Goal: Information Seeking & Learning: Learn about a topic

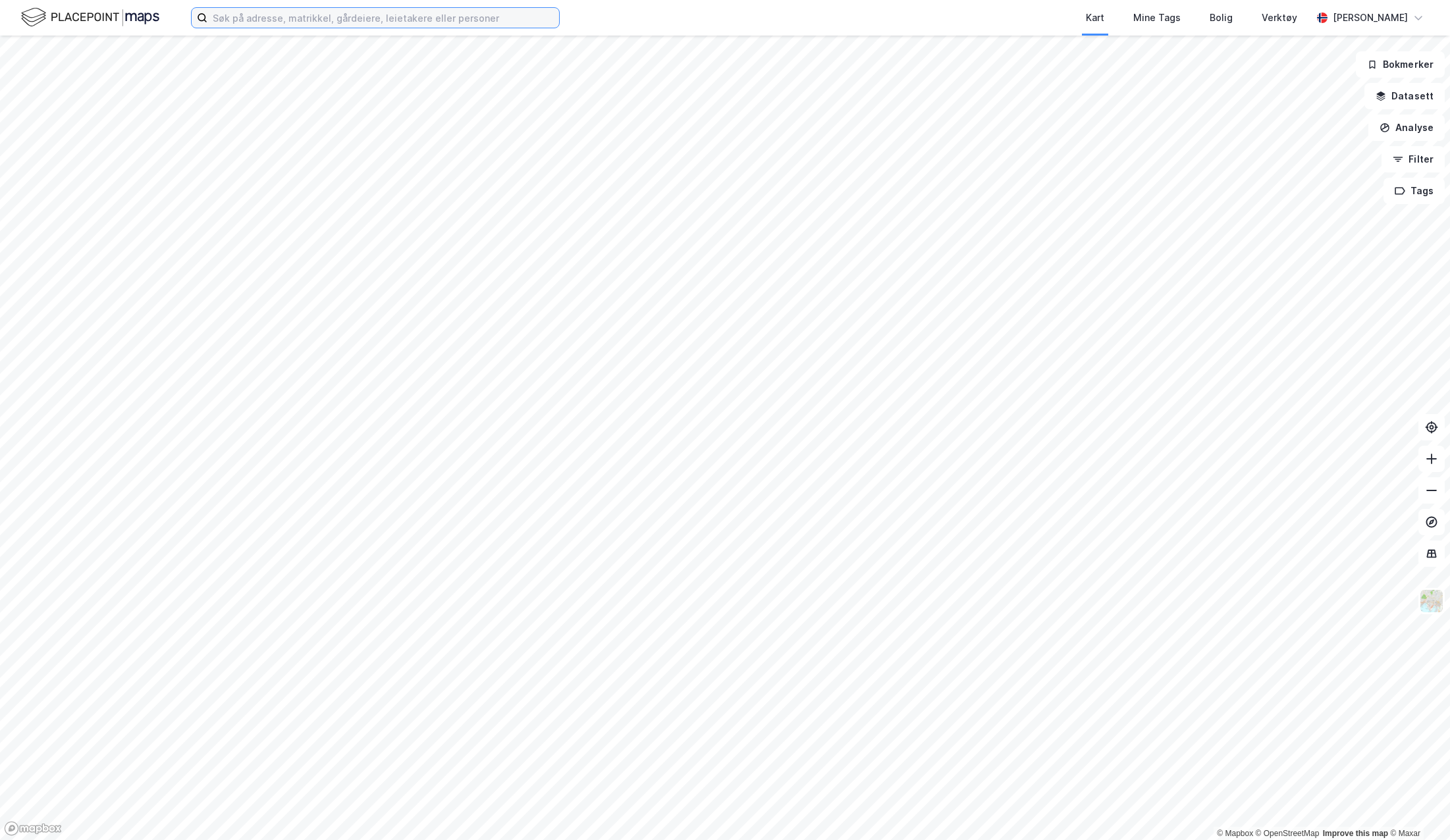
click at [358, 22] on input at bounding box center [383, 18] width 352 height 20
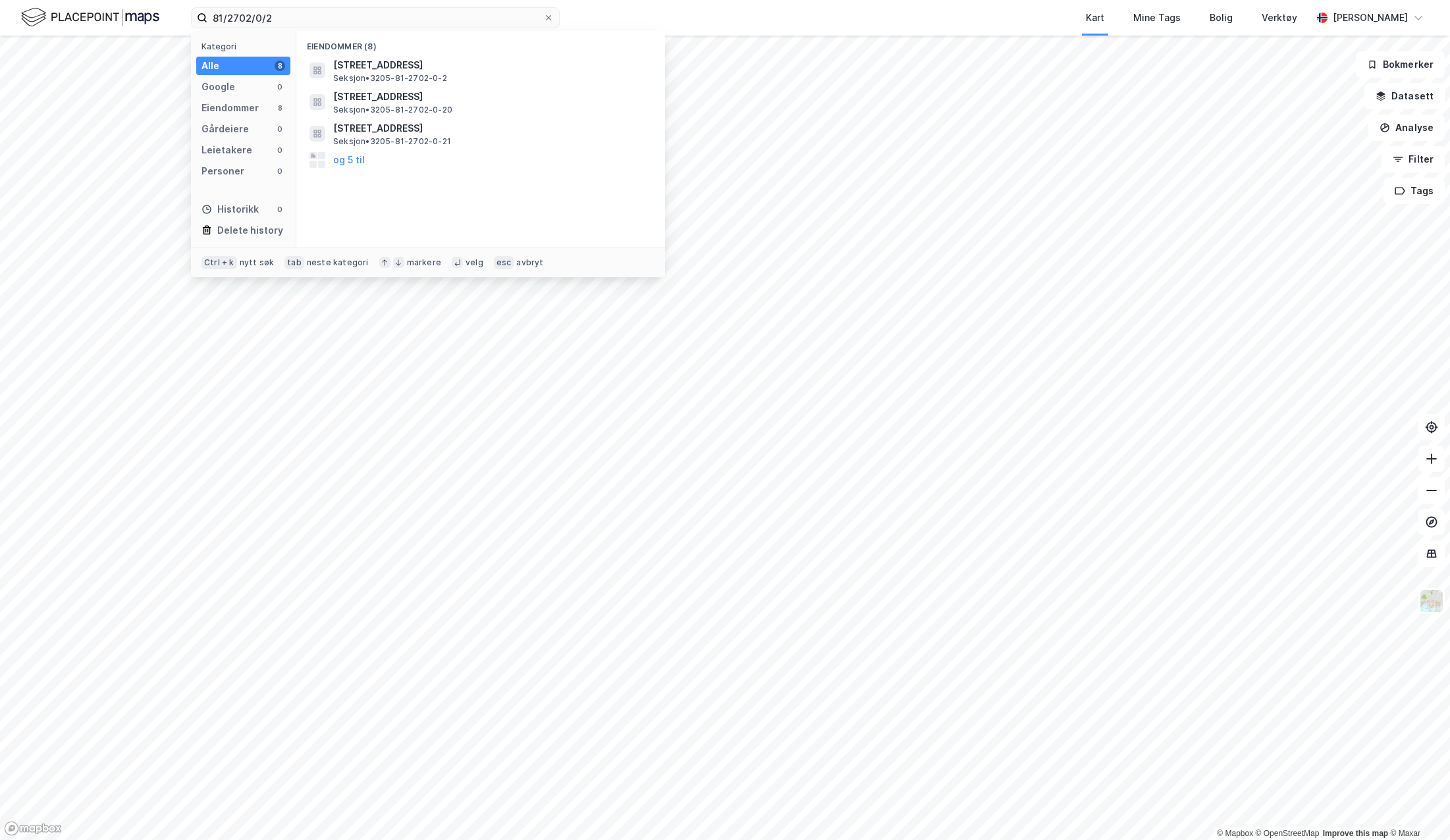
click at [411, 78] on span "Seksjon • 3205-81-2702-0-2" at bounding box center [390, 78] width 114 height 11
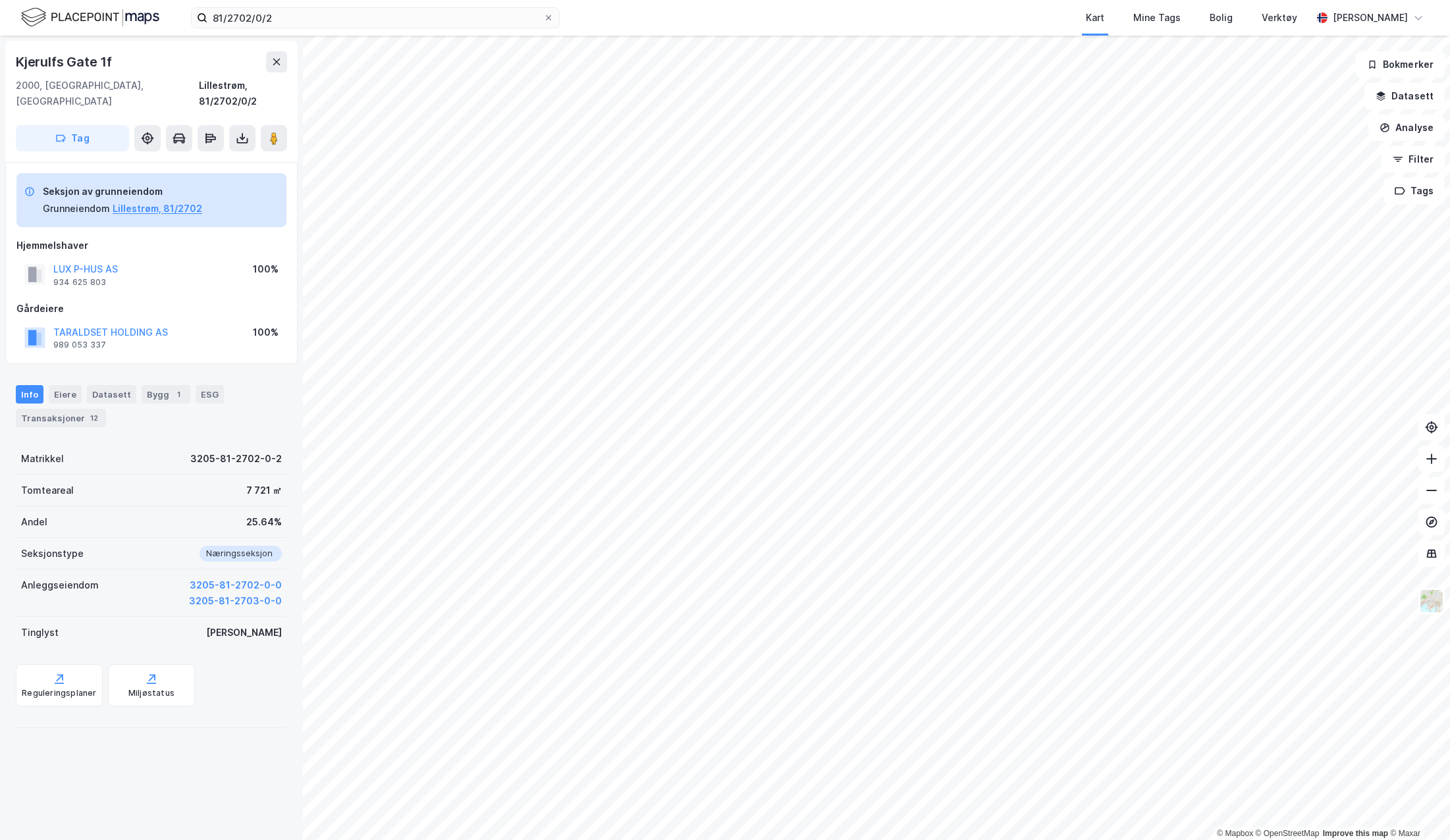
click at [243, 132] on icon at bounding box center [242, 138] width 13 height 13
click at [225, 154] on div "Last ned grunnbok" at bounding box center [185, 165] width 140 height 21
click at [308, 9] on input "81/2702/0/2" at bounding box center [375, 18] width 336 height 20
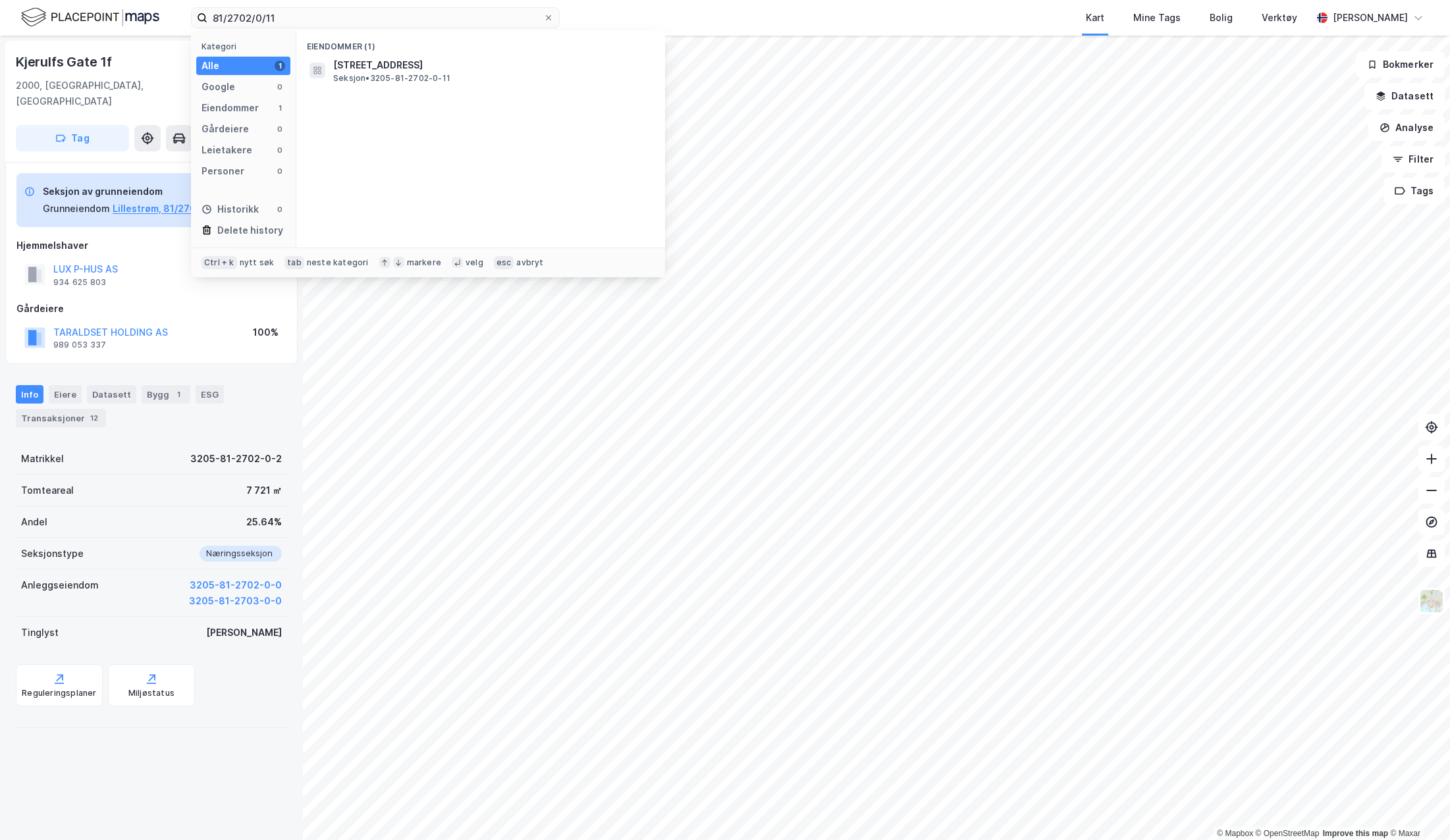
click at [423, 67] on span "[STREET_ADDRESS]" at bounding box center [491, 65] width 316 height 16
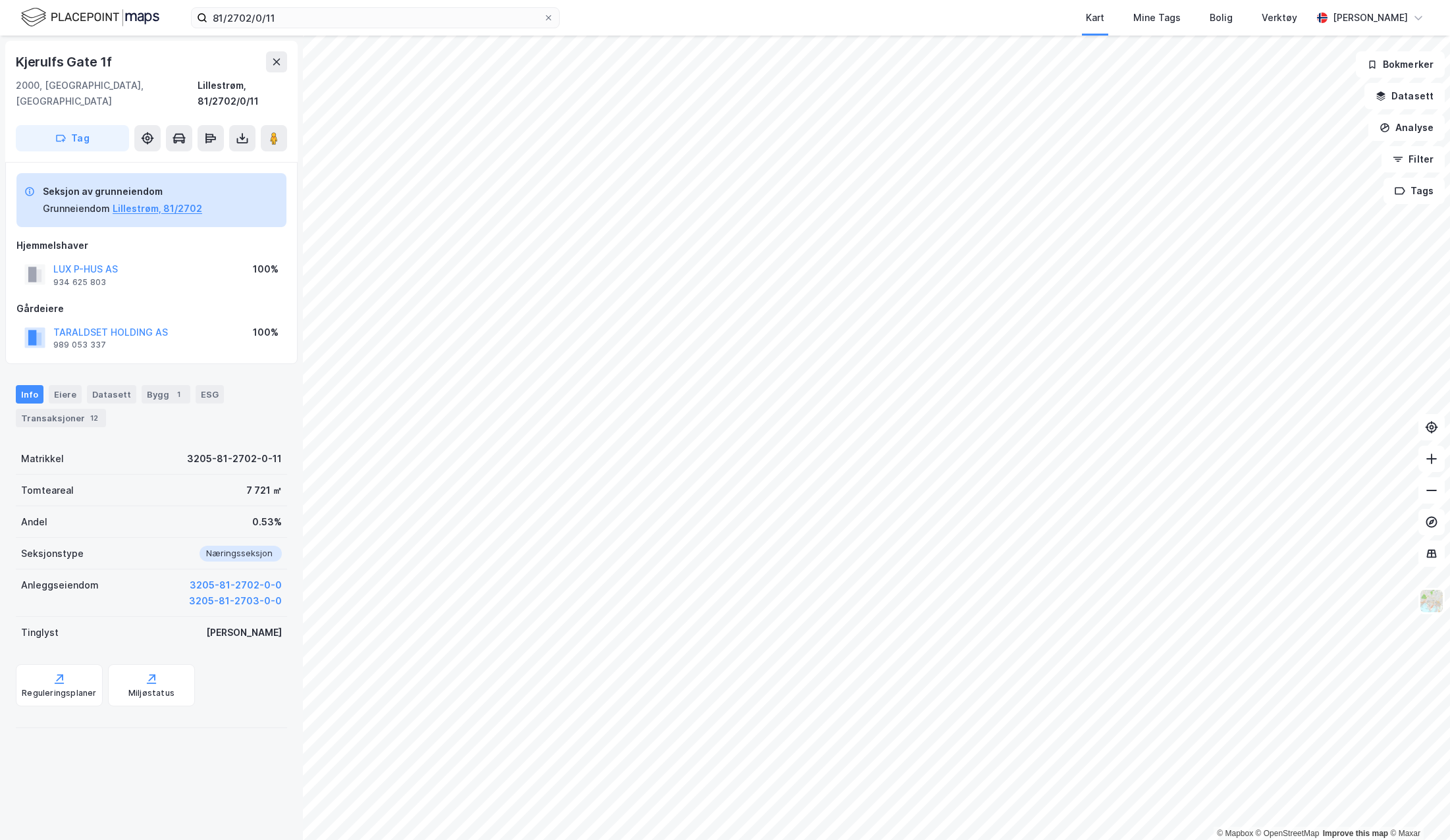
click at [247, 132] on icon at bounding box center [242, 138] width 13 height 13
click at [233, 154] on div "Last ned grunnbok" at bounding box center [185, 165] width 140 height 21
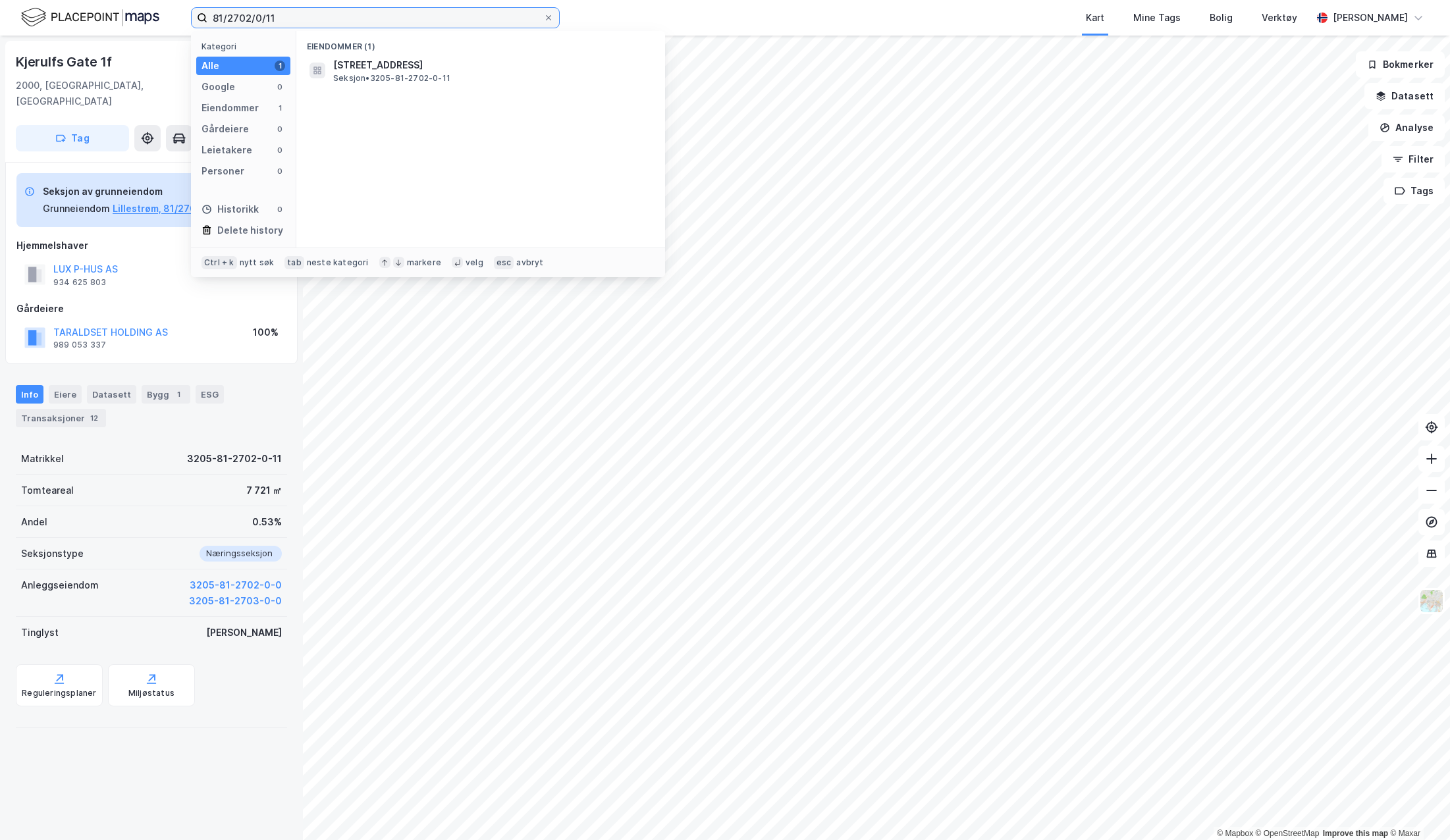
drag, startPoint x: 291, startPoint y: 16, endPoint x: 257, endPoint y: 18, distance: 34.1
click at [257, 18] on input "81/2702/0/11" at bounding box center [375, 18] width 336 height 20
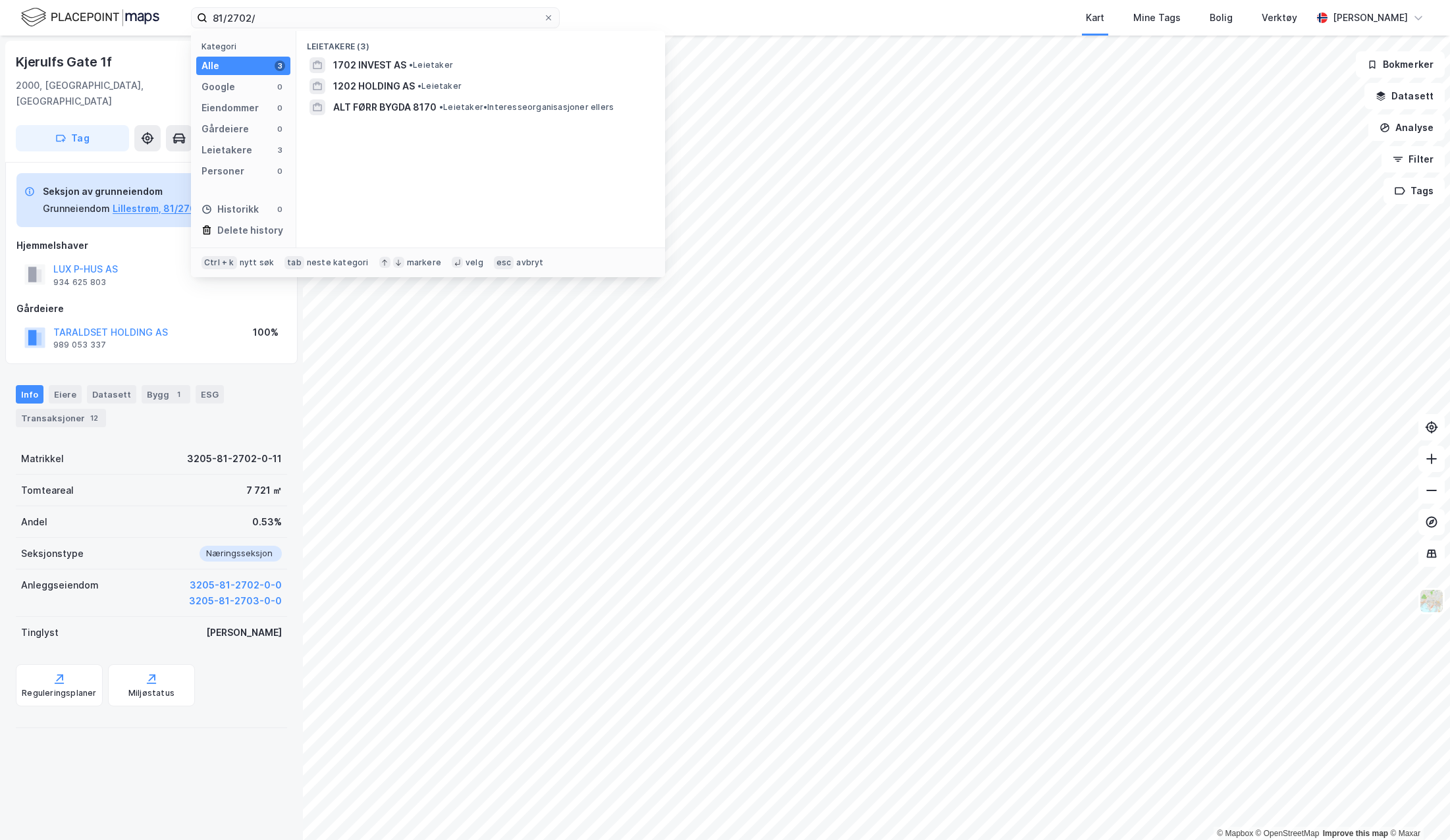
click at [215, 105] on div "Eiendommer" at bounding box center [230, 107] width 57 height 16
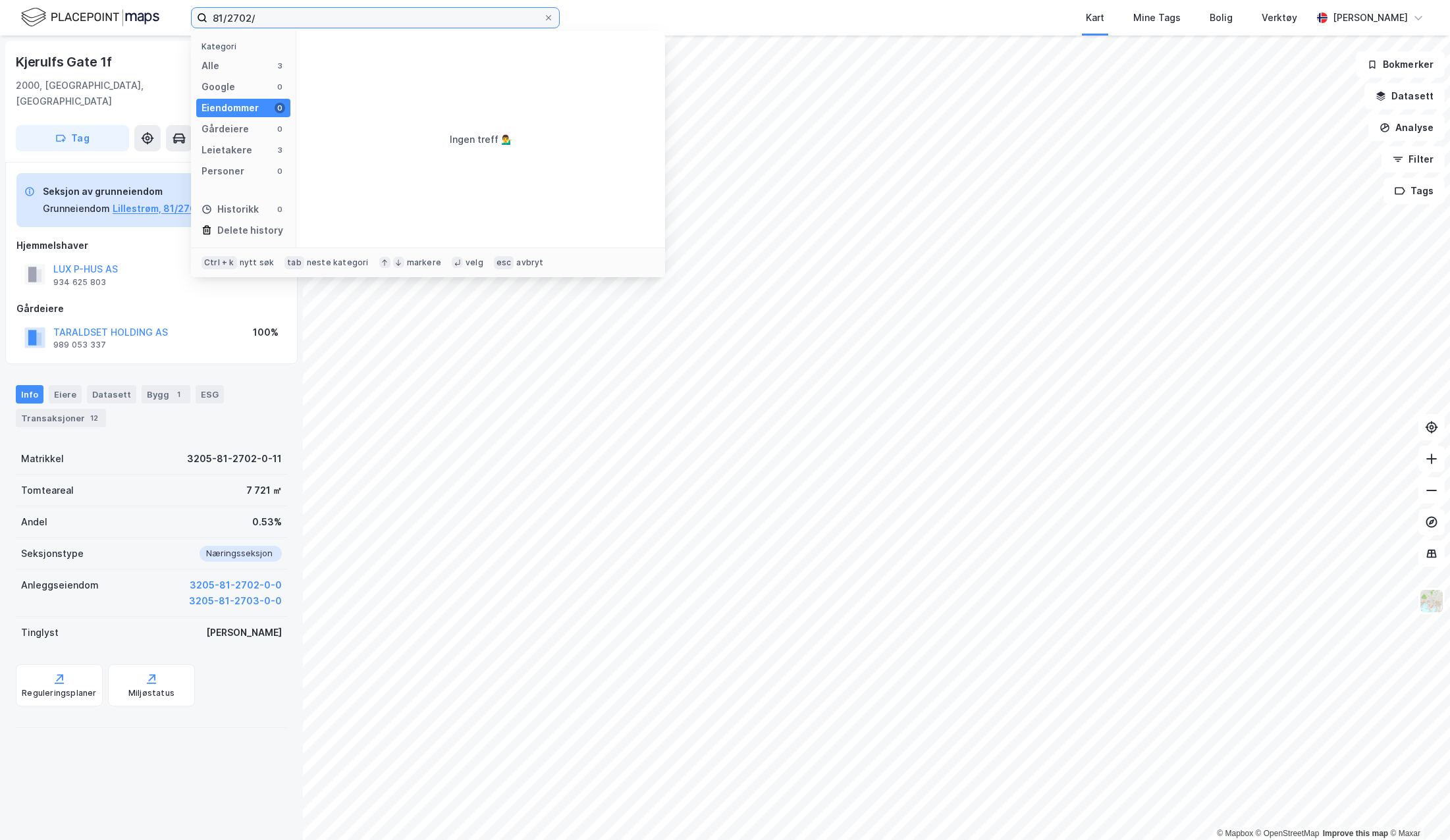
click at [270, 9] on input "81/2702/" at bounding box center [375, 18] width 336 height 20
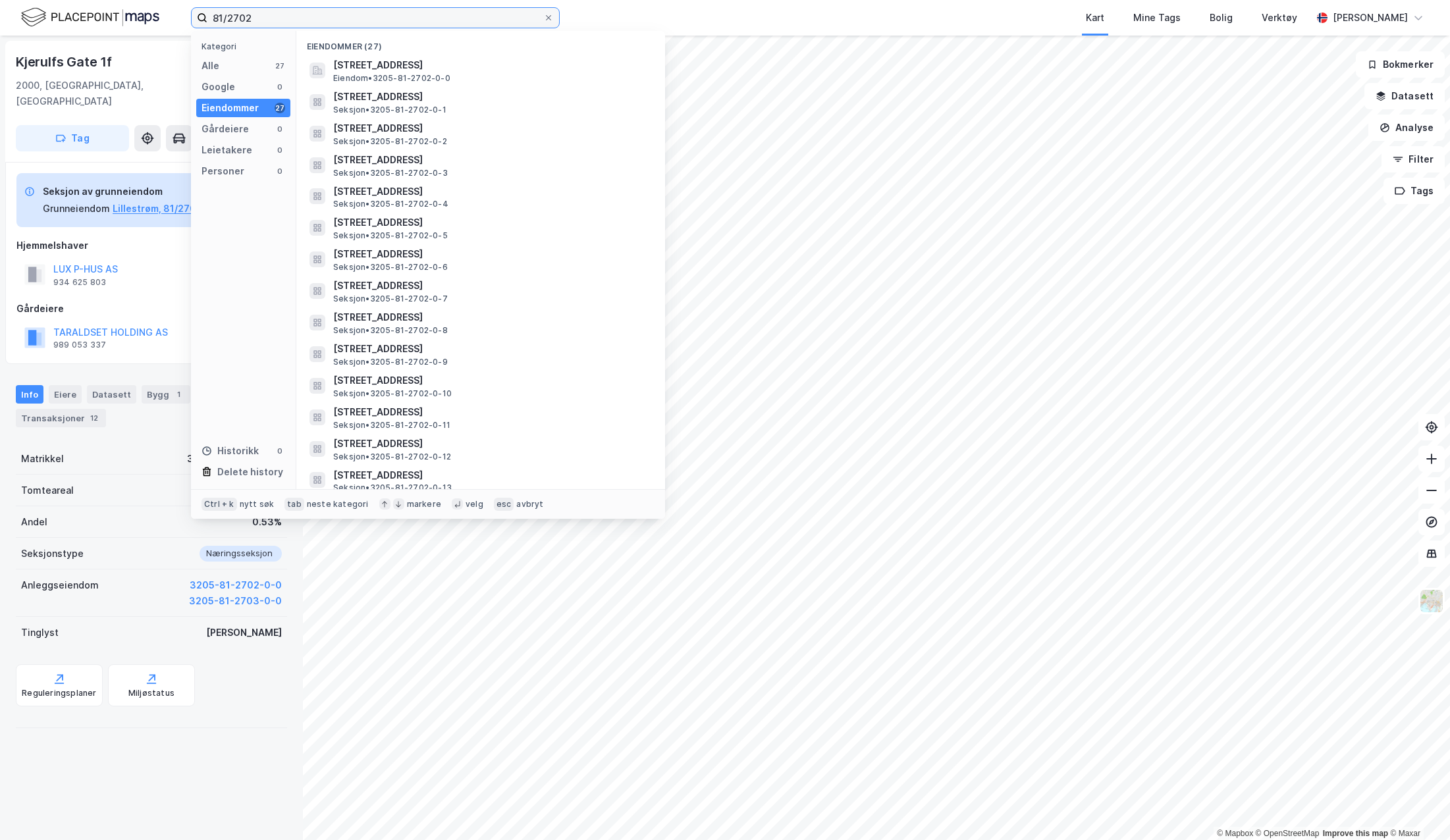
type input "81/2702"
click at [453, 64] on span "[STREET_ADDRESS]" at bounding box center [491, 65] width 316 height 16
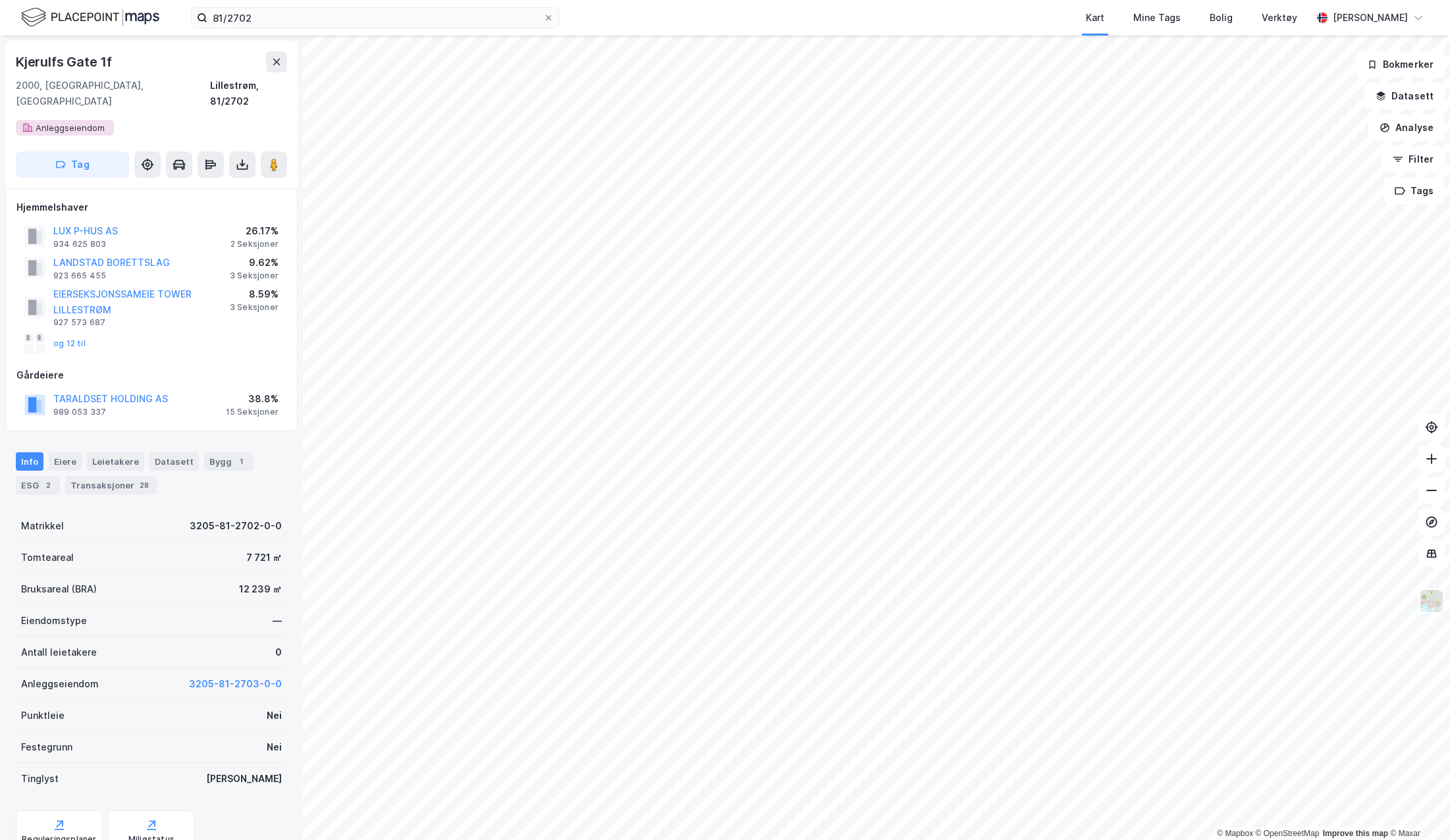
click at [0, 0] on button "og 12 til" at bounding box center [0, 0] width 0 height 0
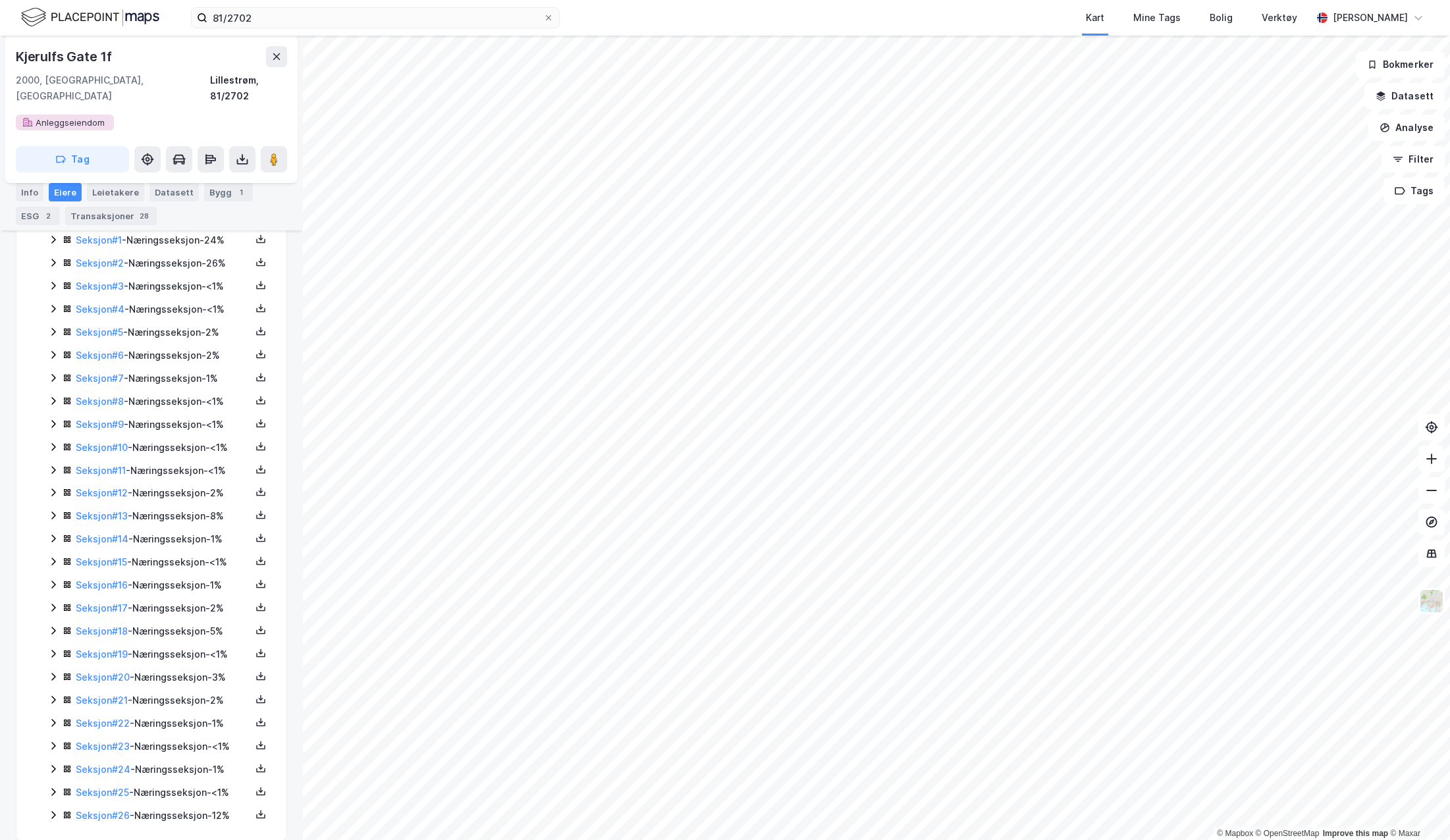
scroll to position [358, 0]
click at [291, 16] on input "81/2702" at bounding box center [375, 18] width 336 height 20
click at [49, 257] on icon at bounding box center [53, 262] width 11 height 11
click at [51, 347] on icon at bounding box center [53, 352] width 11 height 11
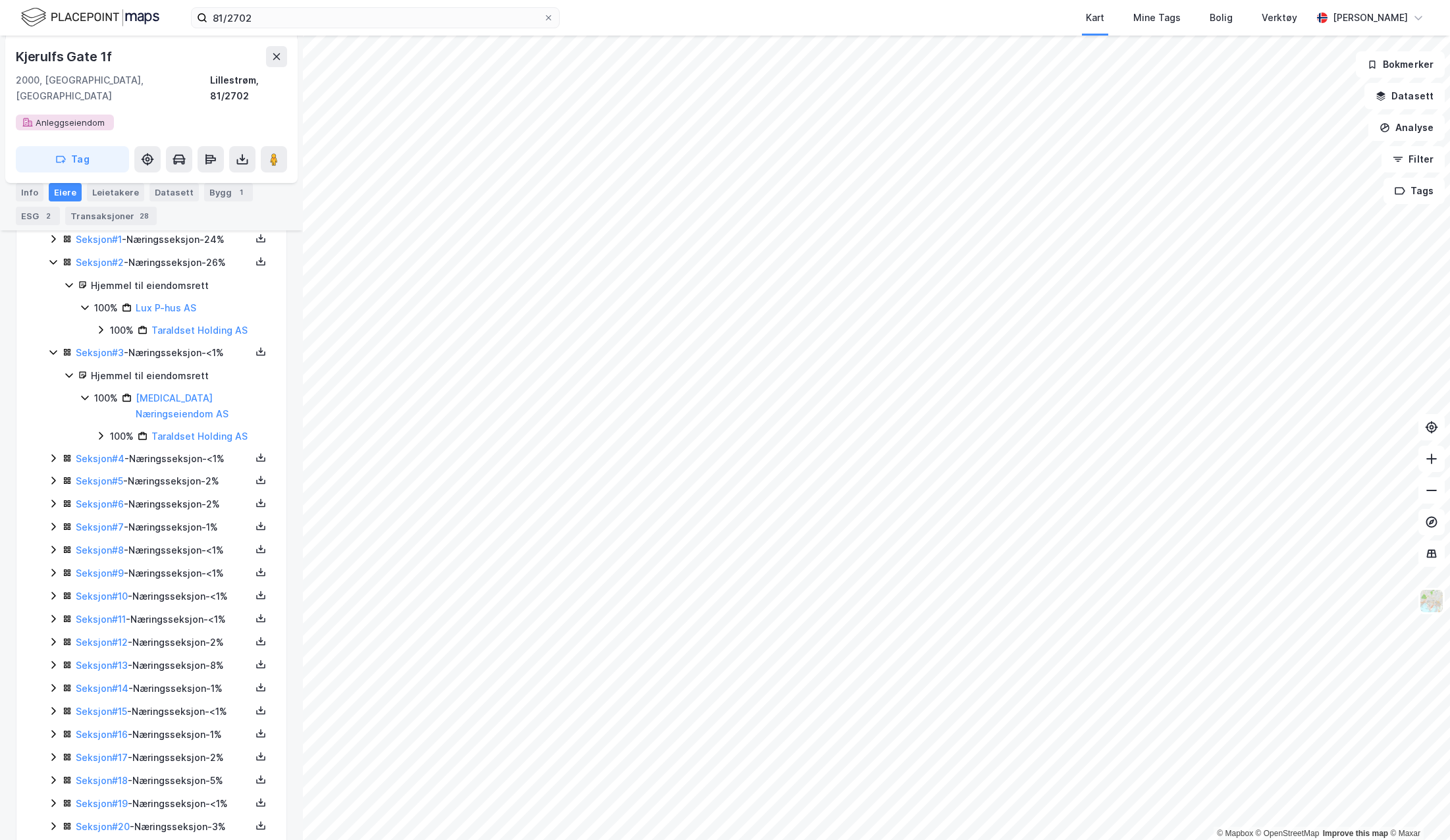
click at [51, 347] on icon at bounding box center [53, 352] width 11 height 11
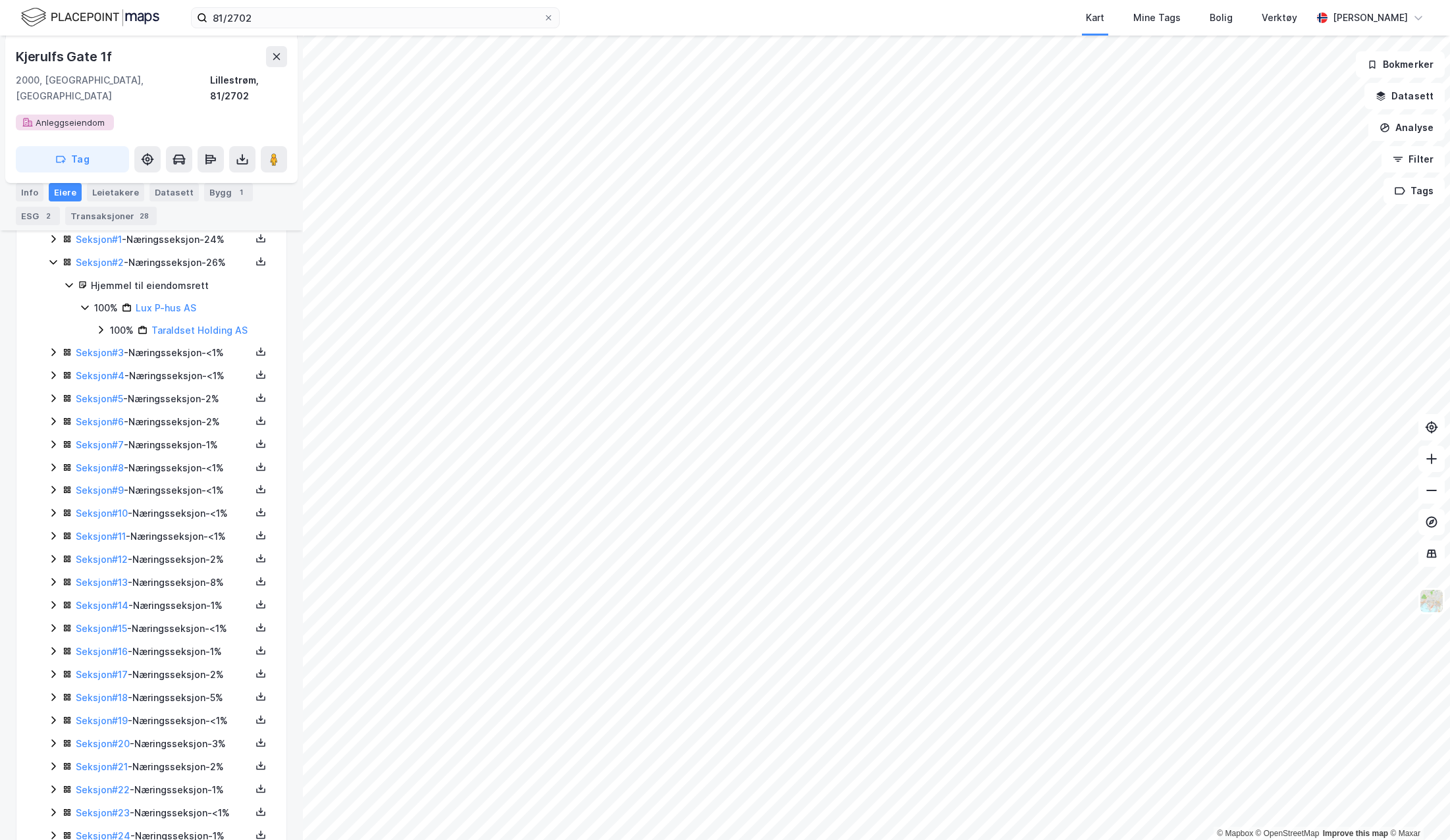
click at [52, 371] on icon at bounding box center [54, 375] width 4 height 8
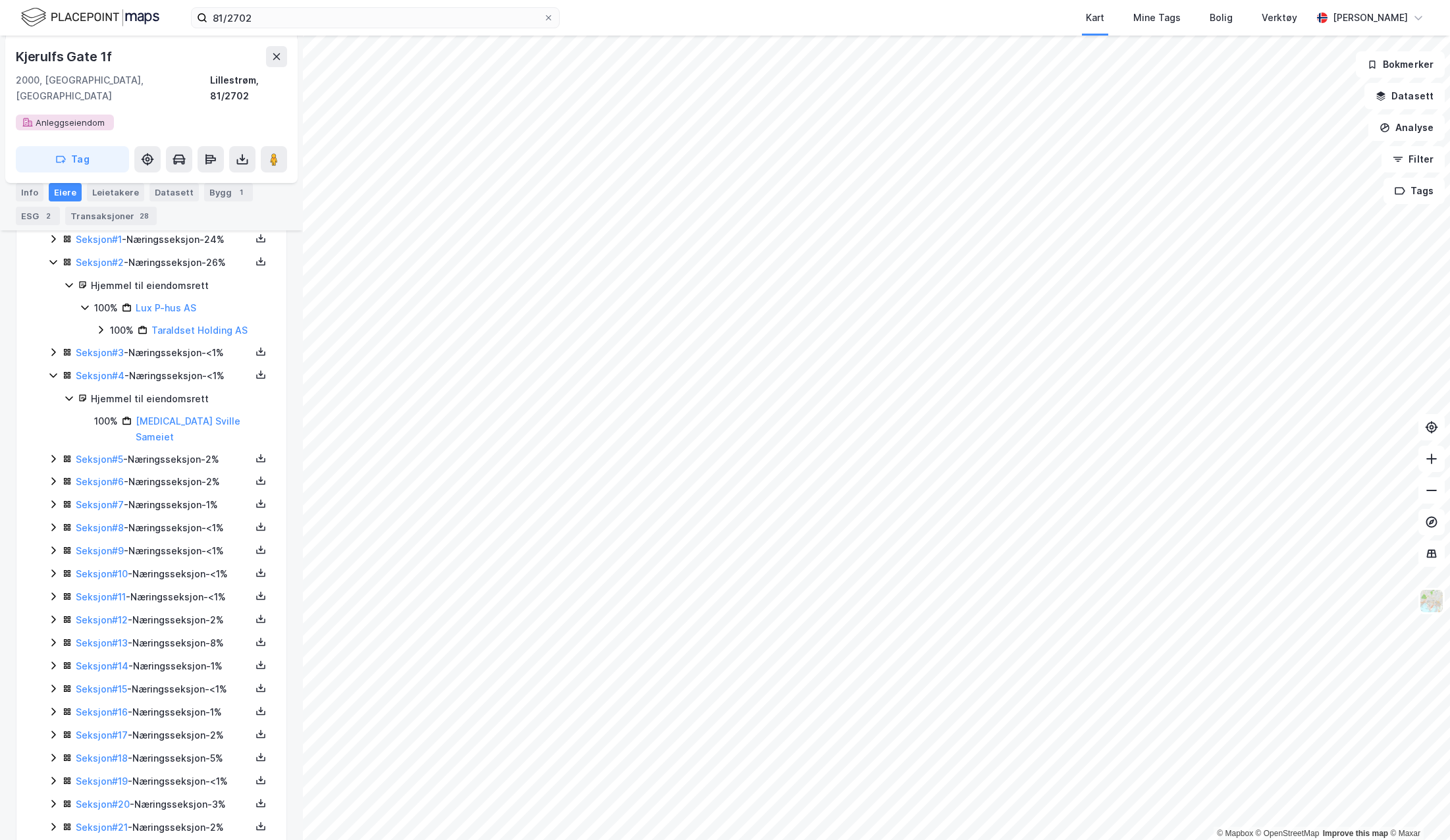
click at [52, 370] on icon at bounding box center [53, 375] width 11 height 11
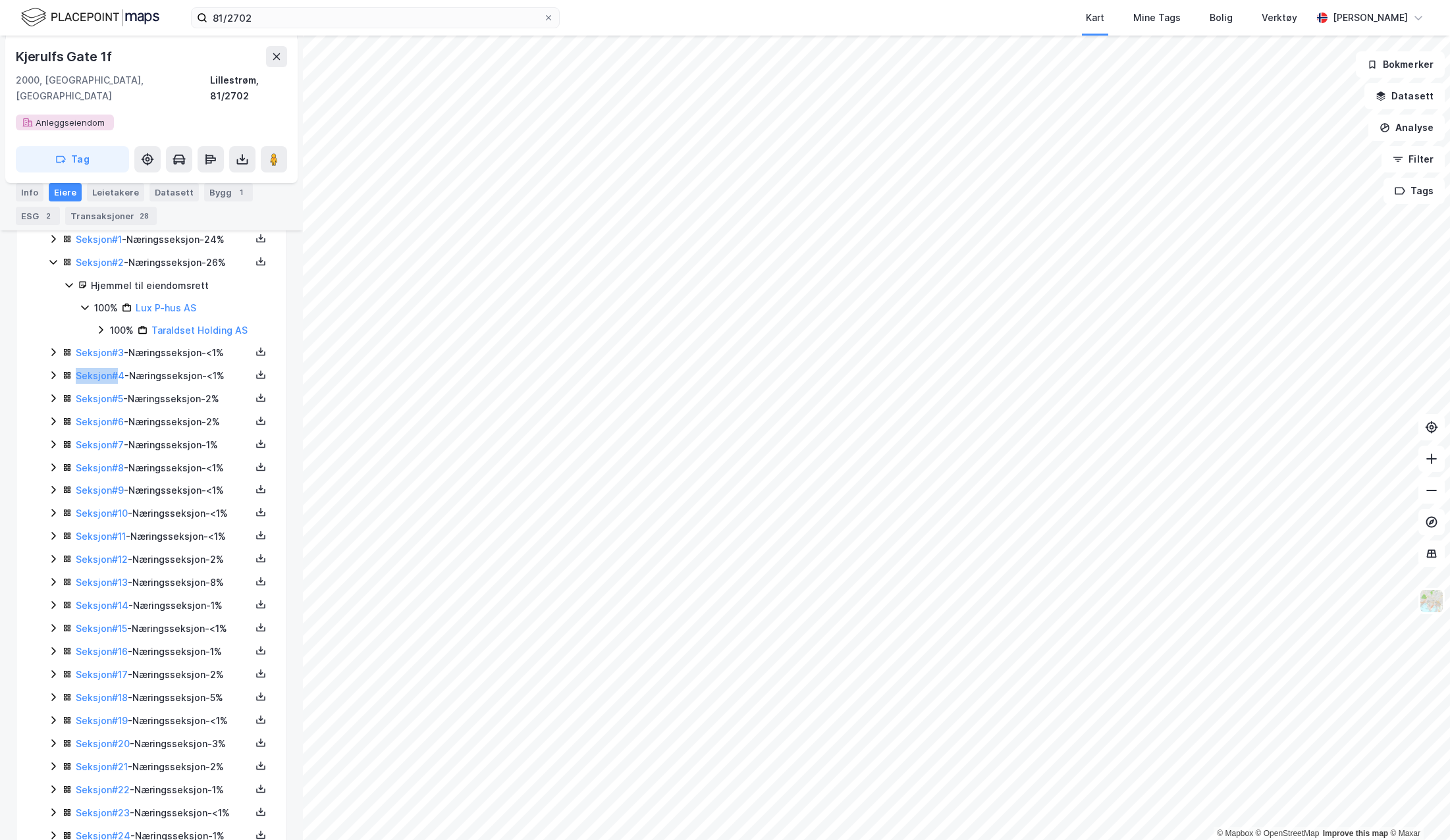
click at [52, 371] on icon at bounding box center [54, 375] width 4 height 8
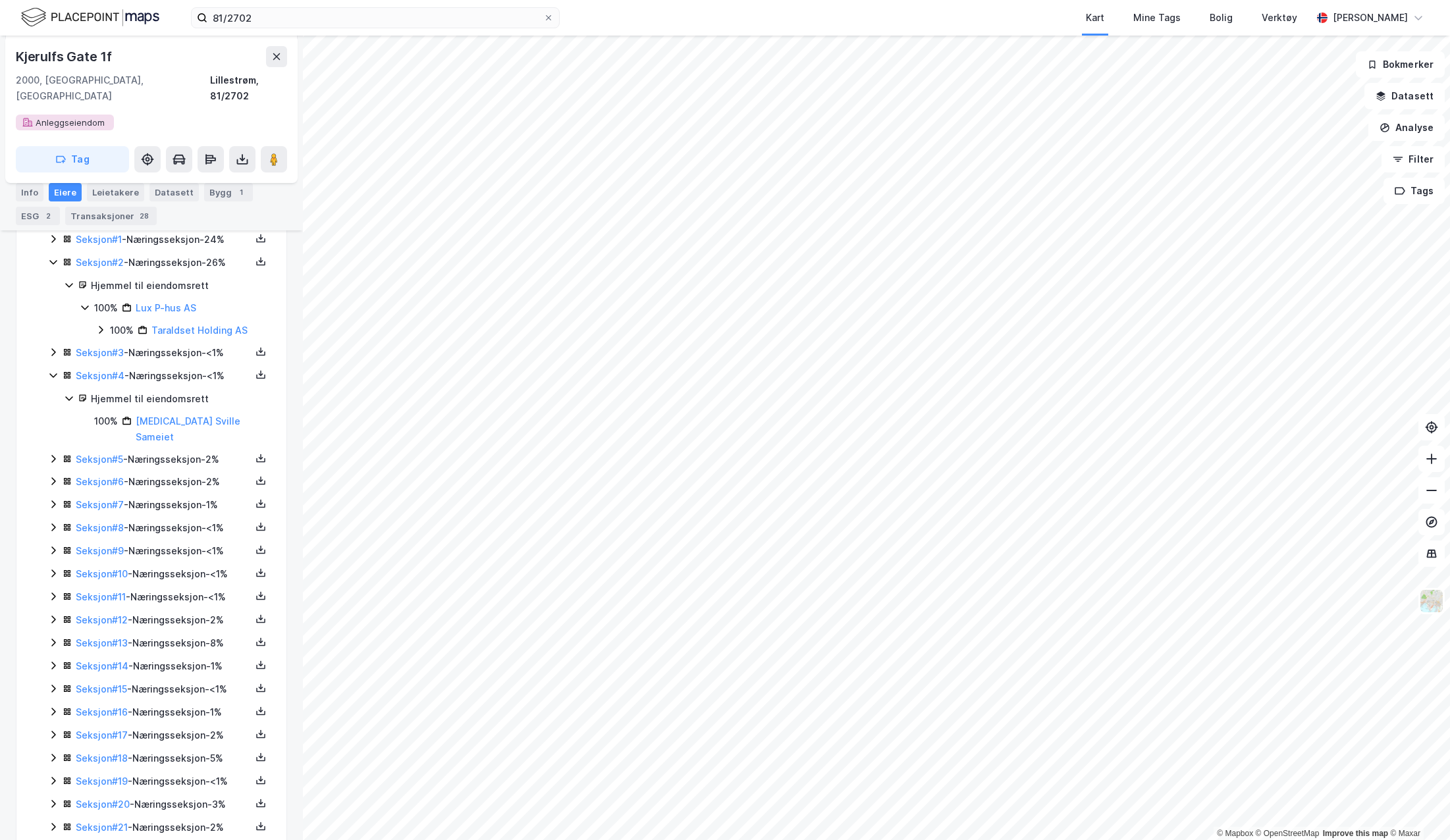
click at [52, 370] on icon at bounding box center [53, 375] width 11 height 11
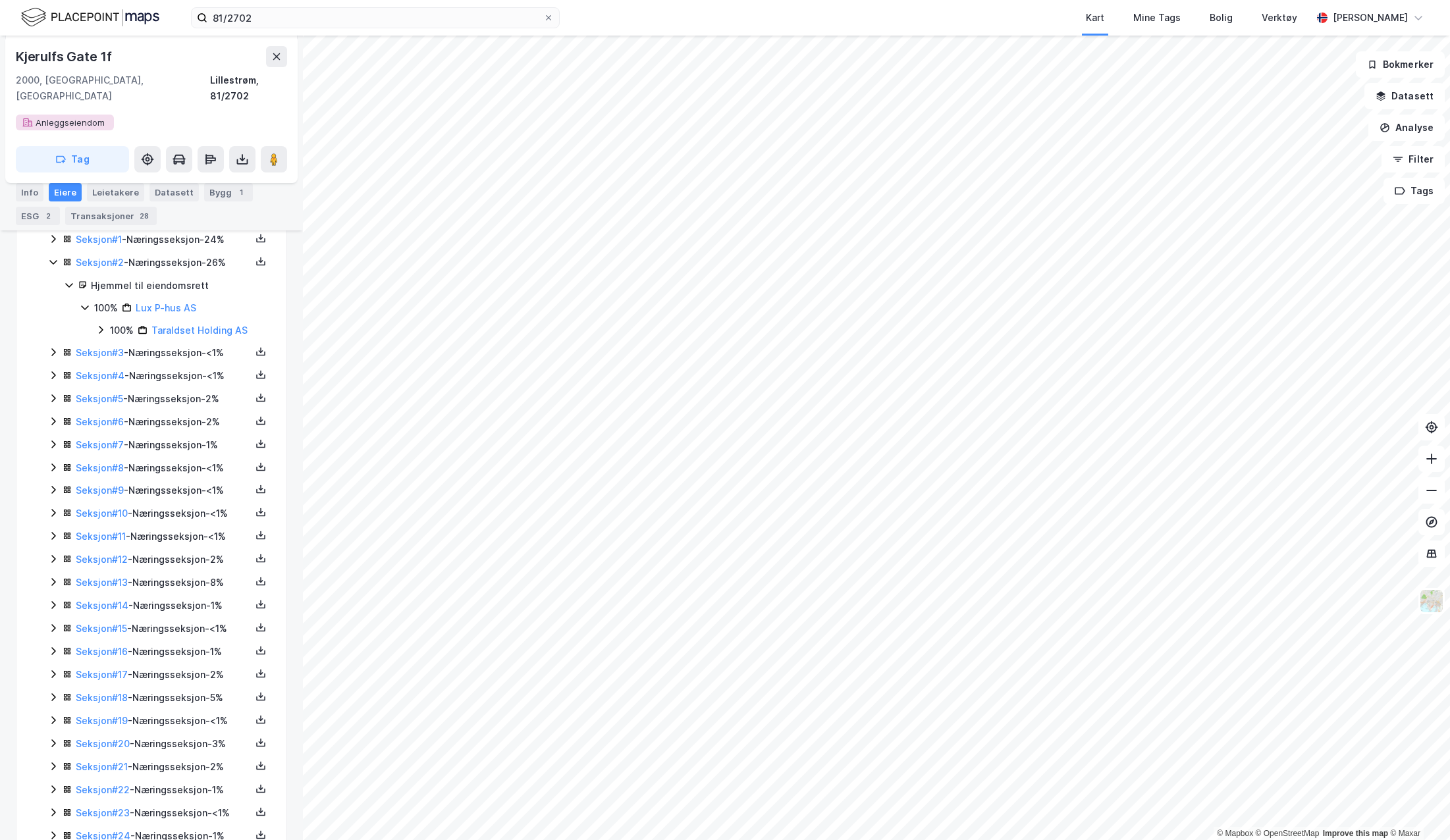
click at [52, 393] on icon at bounding box center [53, 398] width 11 height 11
click at [52, 396] on icon at bounding box center [53, 398] width 7 height 5
click at [50, 416] on icon at bounding box center [53, 421] width 11 height 11
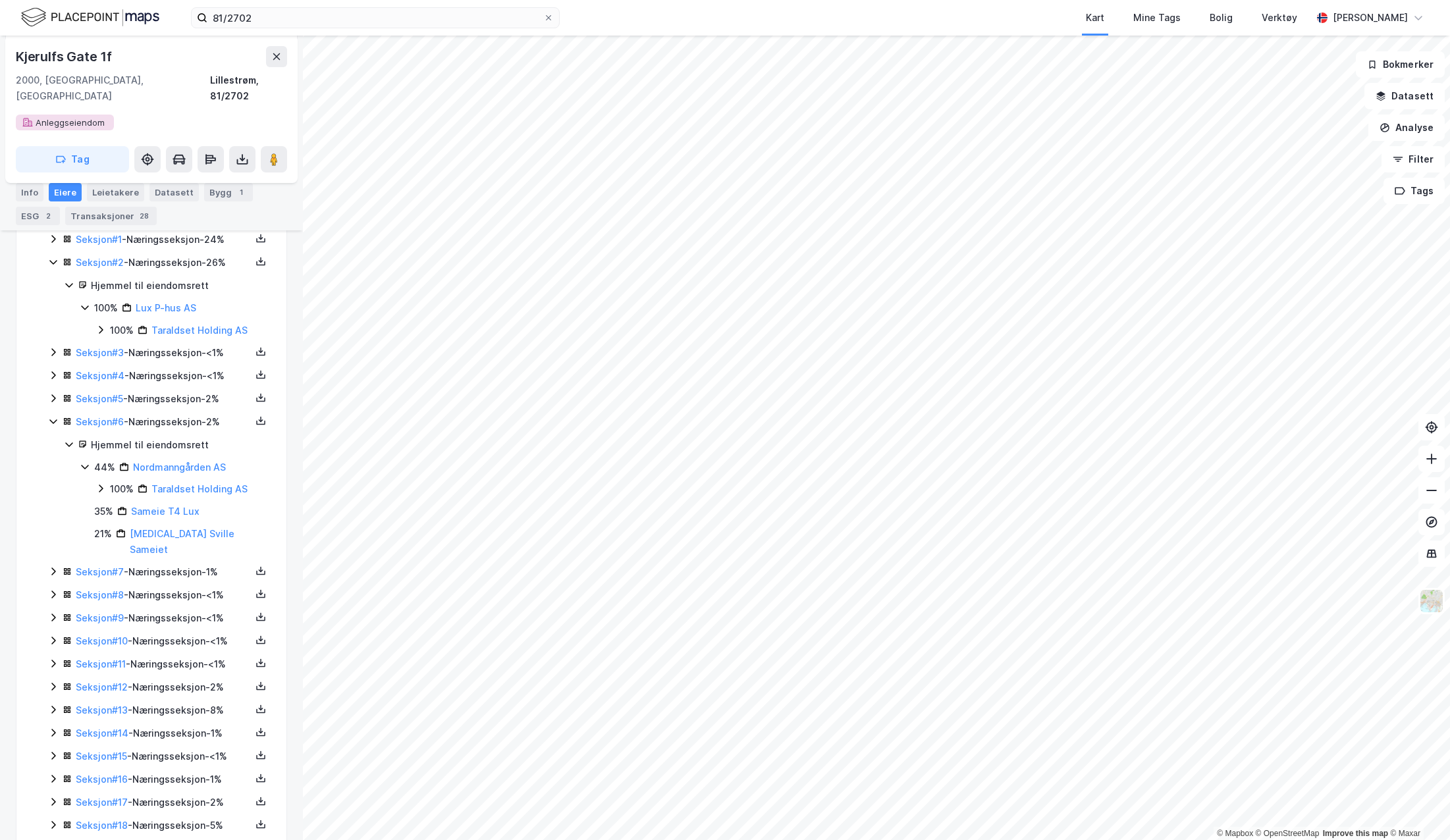
click at [50, 416] on icon at bounding box center [53, 421] width 11 height 11
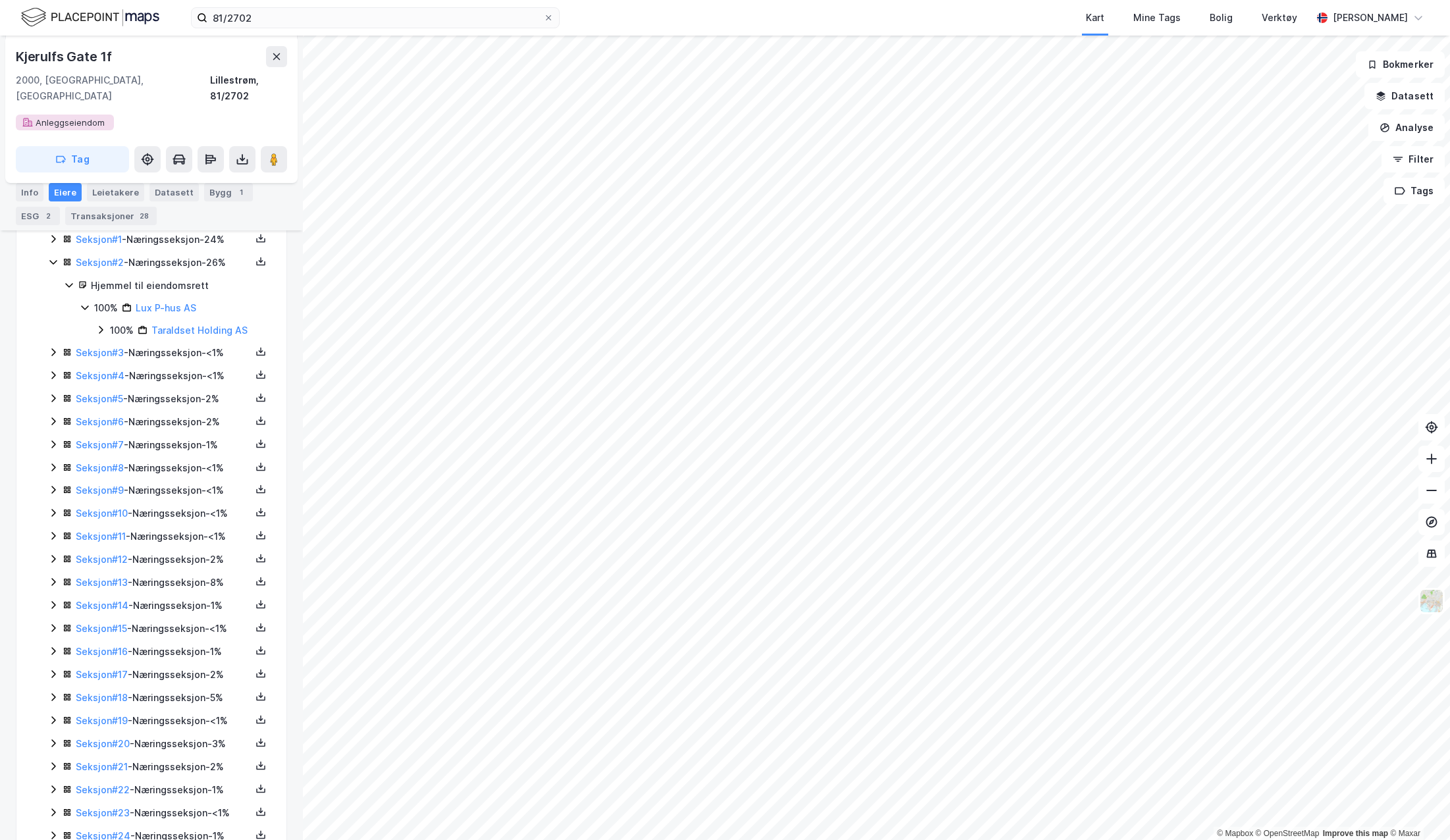
click at [48, 462] on icon at bounding box center [53, 467] width 11 height 11
click at [46, 445] on div "Seksjoner ( 26 ) Seksjon # 1 - Næringsseksjon - 24% Seksjon # 2 - Næringsseksjo…" at bounding box center [151, 583] width 238 height 748
click at [52, 462] on icon at bounding box center [53, 467] width 11 height 11
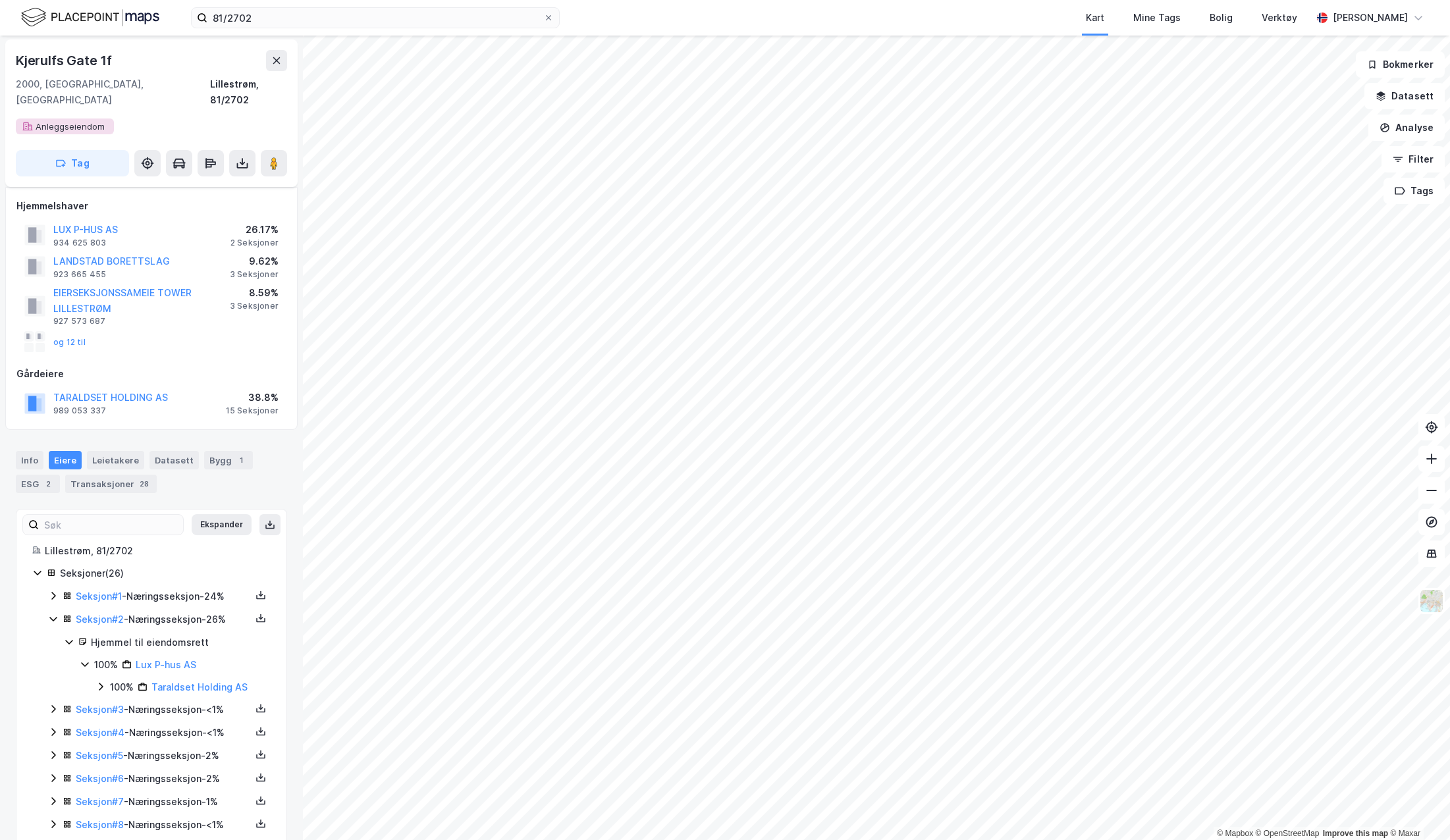
scroll to position [0, 0]
click at [105, 476] on div "Transaksjoner 28" at bounding box center [110, 485] width 91 height 18
